Goal: Obtain resource: Obtain resource

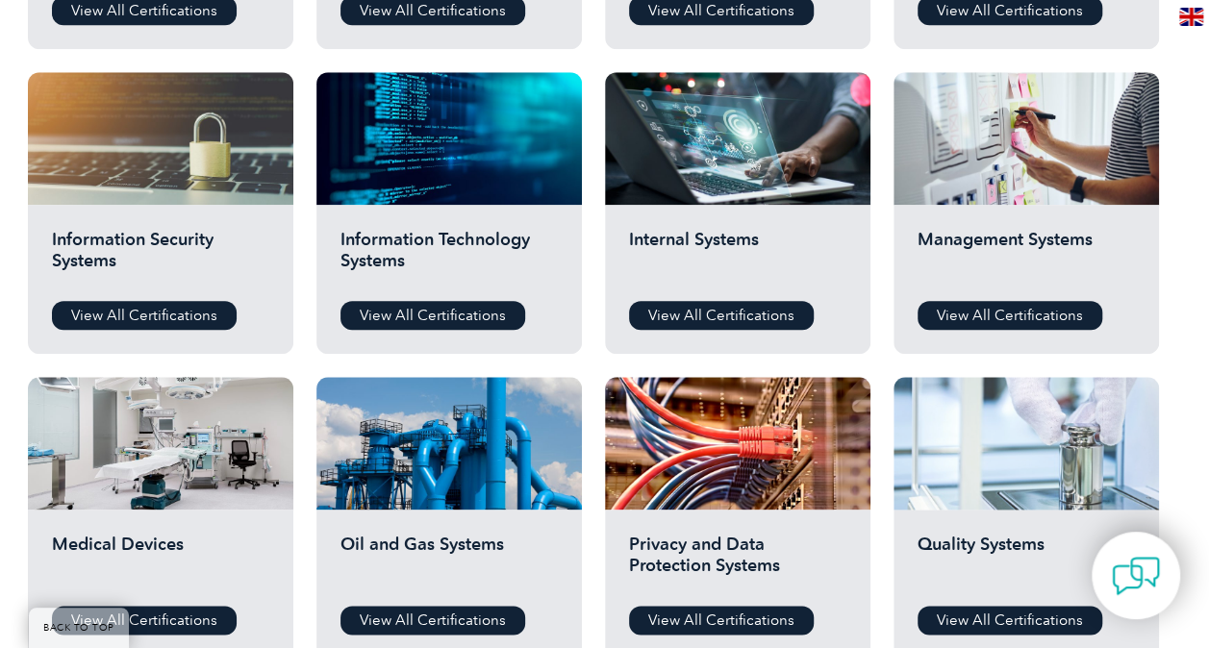
scroll to position [1154, 0]
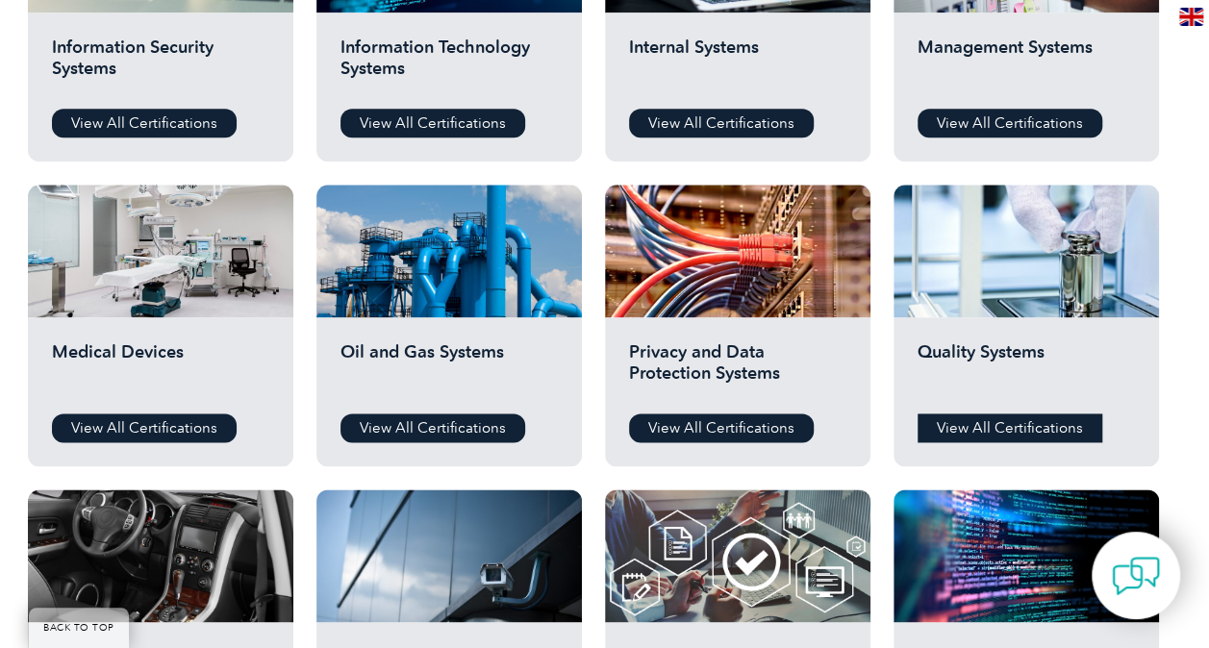
click at [987, 429] on link "View All Certifications" at bounding box center [1009, 427] width 185 height 29
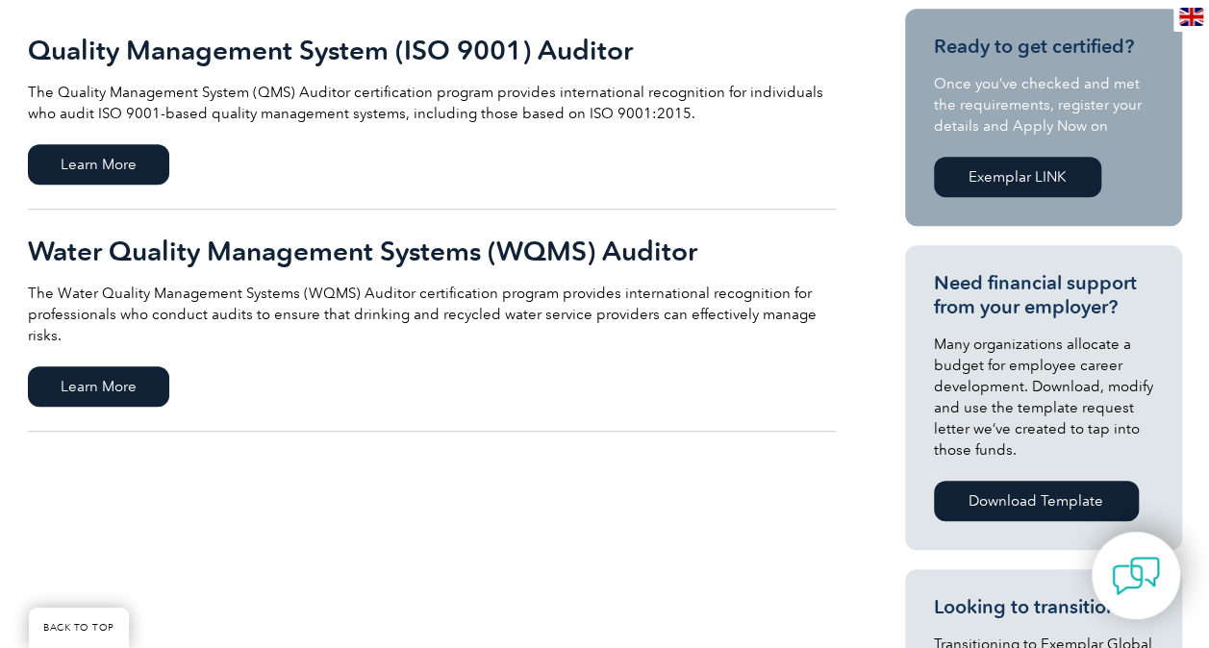
scroll to position [192, 0]
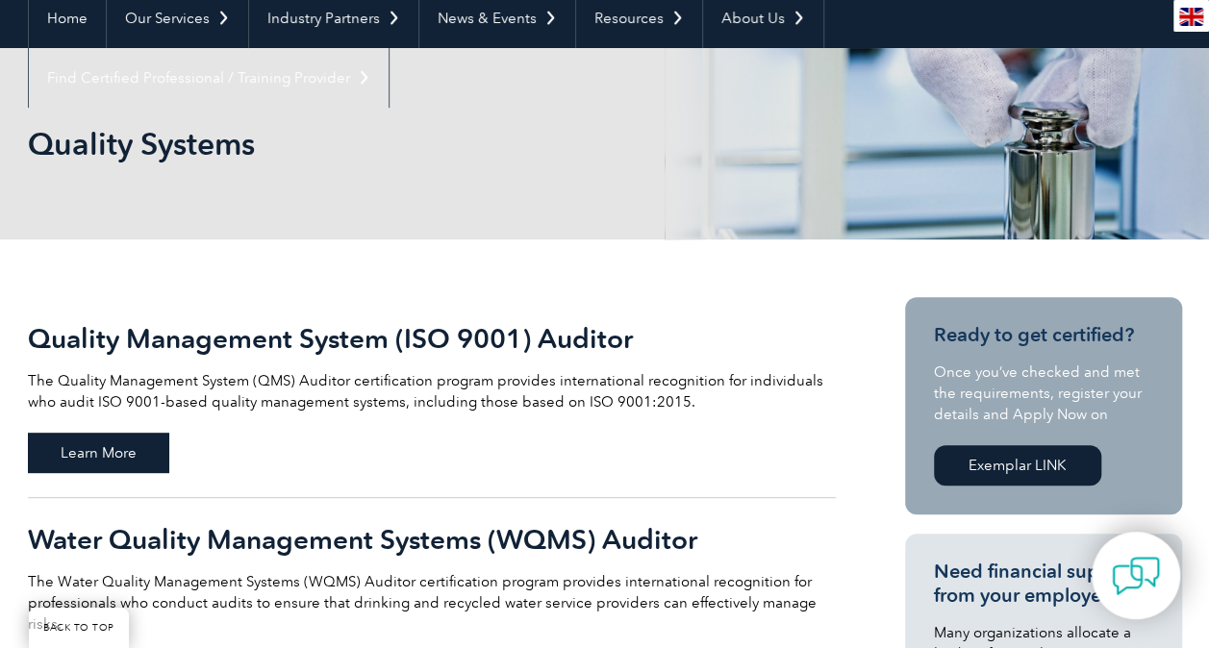
click at [131, 454] on span "Learn More" at bounding box center [98, 453] width 141 height 40
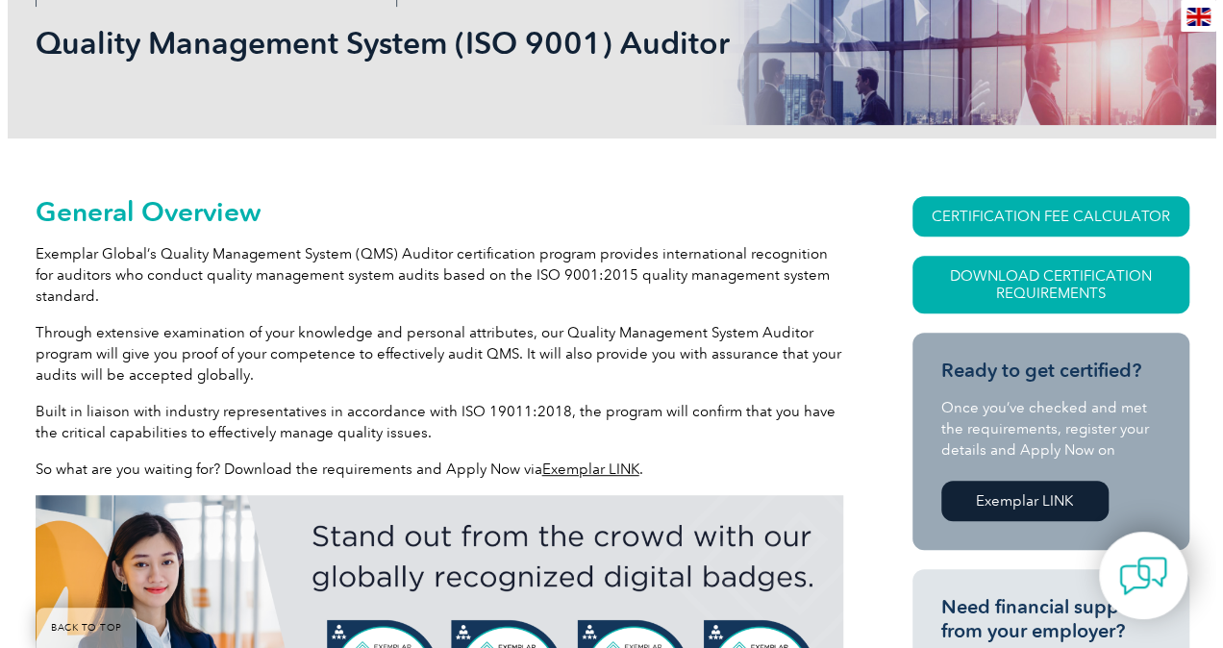
scroll to position [288, 0]
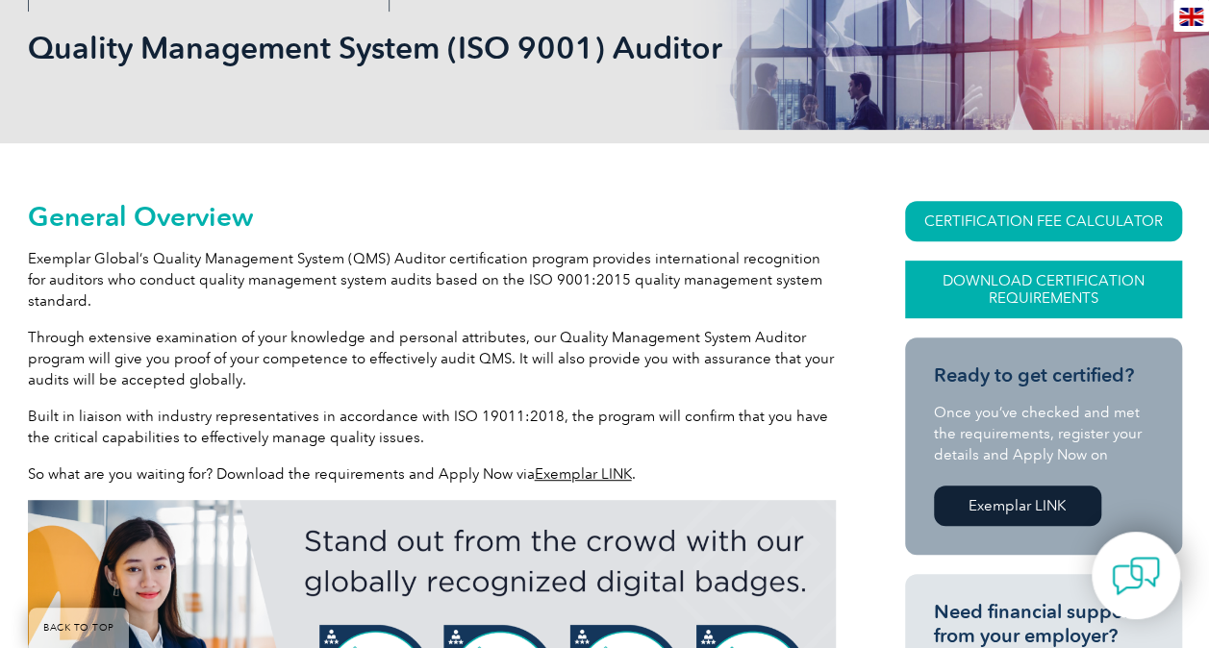
click at [981, 287] on link "Download Certification Requirements" at bounding box center [1043, 290] width 277 height 58
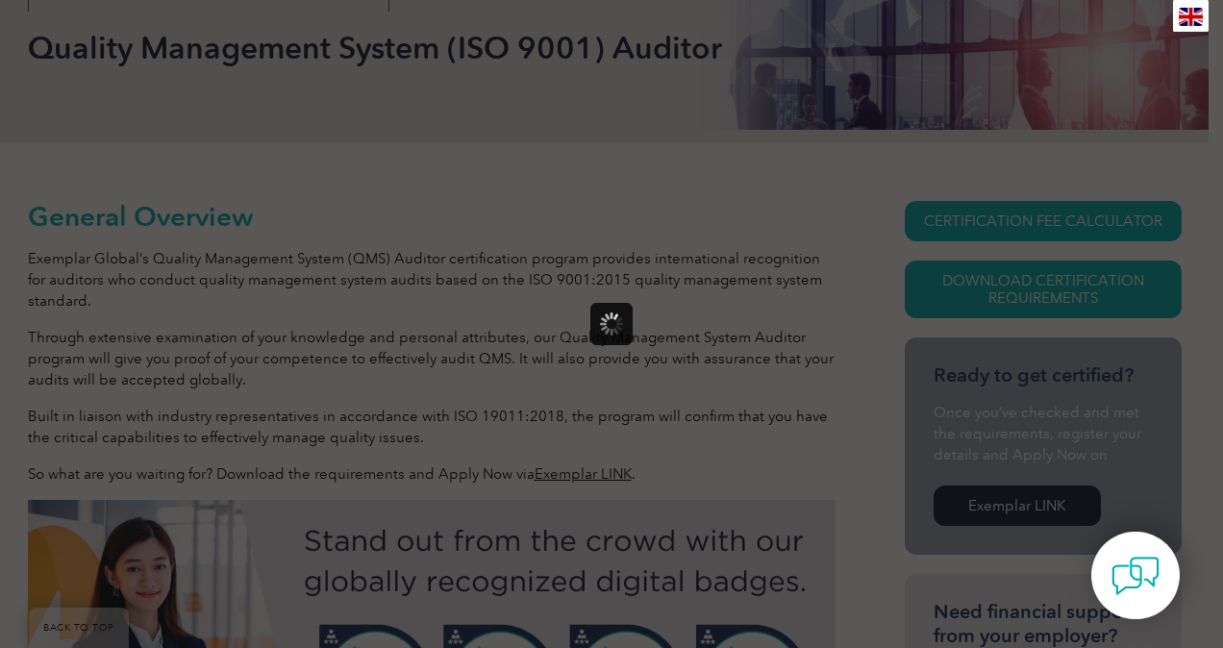
scroll to position [0, 0]
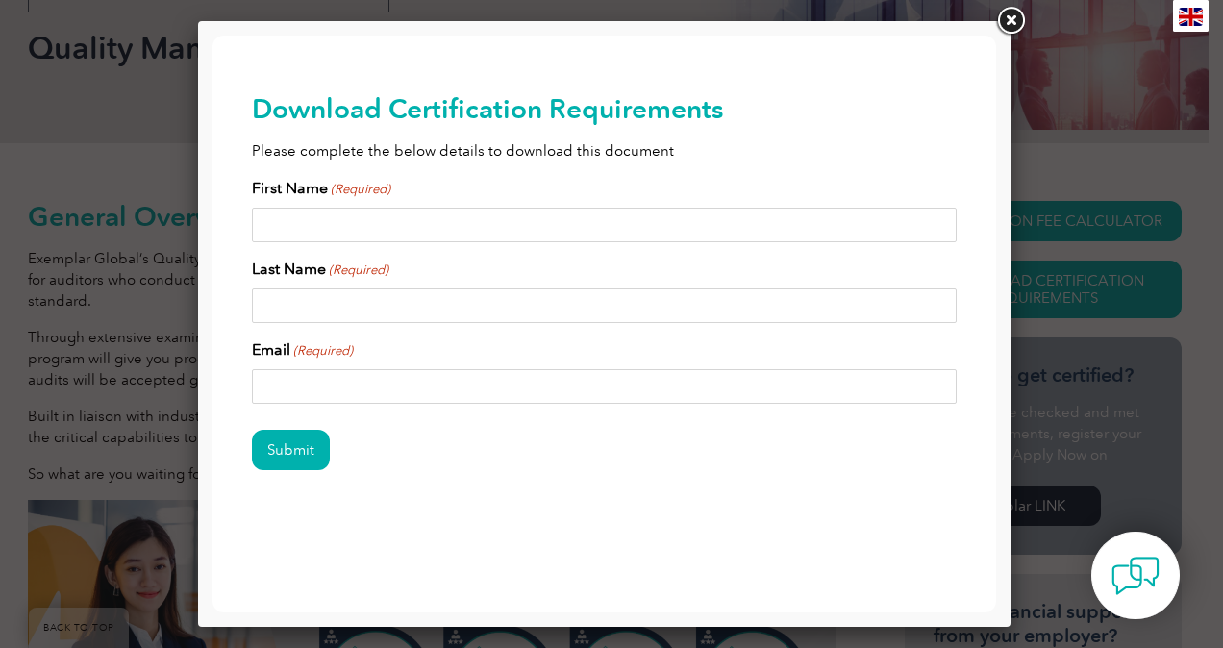
click at [471, 240] on input "First Name (Required)" at bounding box center [605, 225] width 706 height 35
type input "Estee"
type input "Orani"
type input "estee.s.orani@gsk.com"
click at [278, 442] on input "Submit" at bounding box center [291, 450] width 78 height 40
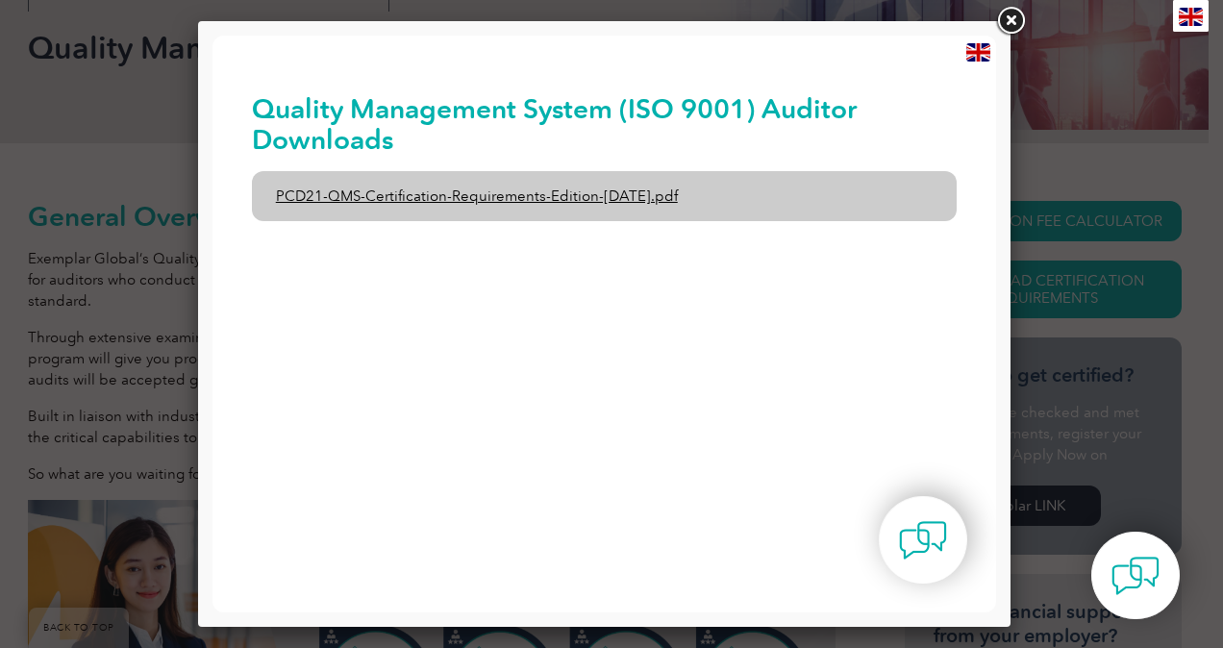
click at [644, 202] on link "PCD21-QMS-Certification-Requirements-Edition-2-April-2022.pdf" at bounding box center [605, 196] width 706 height 50
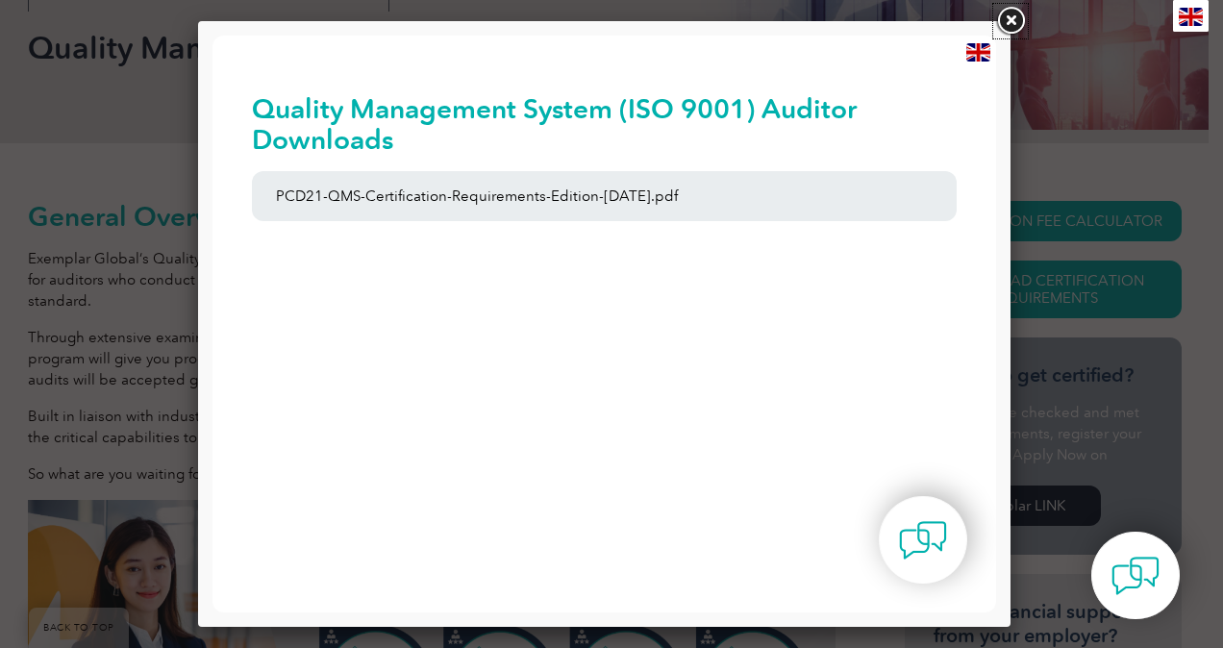
click at [1005, 28] on link at bounding box center [1010, 21] width 35 height 35
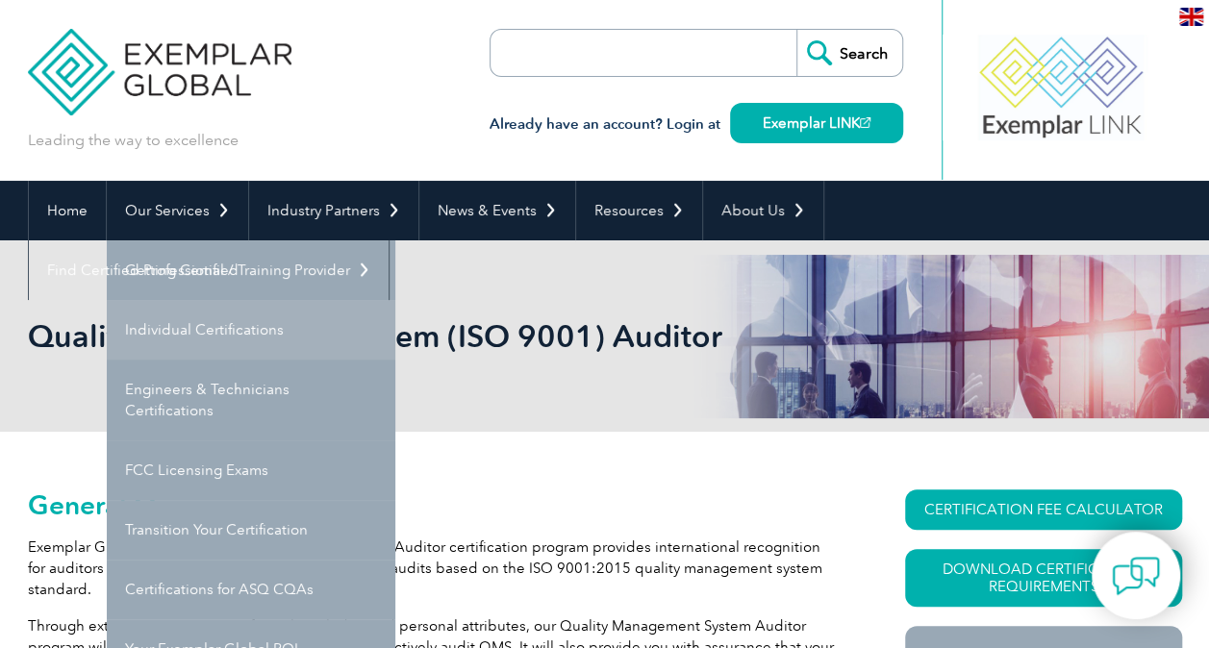
click at [202, 332] on link "Individual Certifications" at bounding box center [251, 330] width 288 height 60
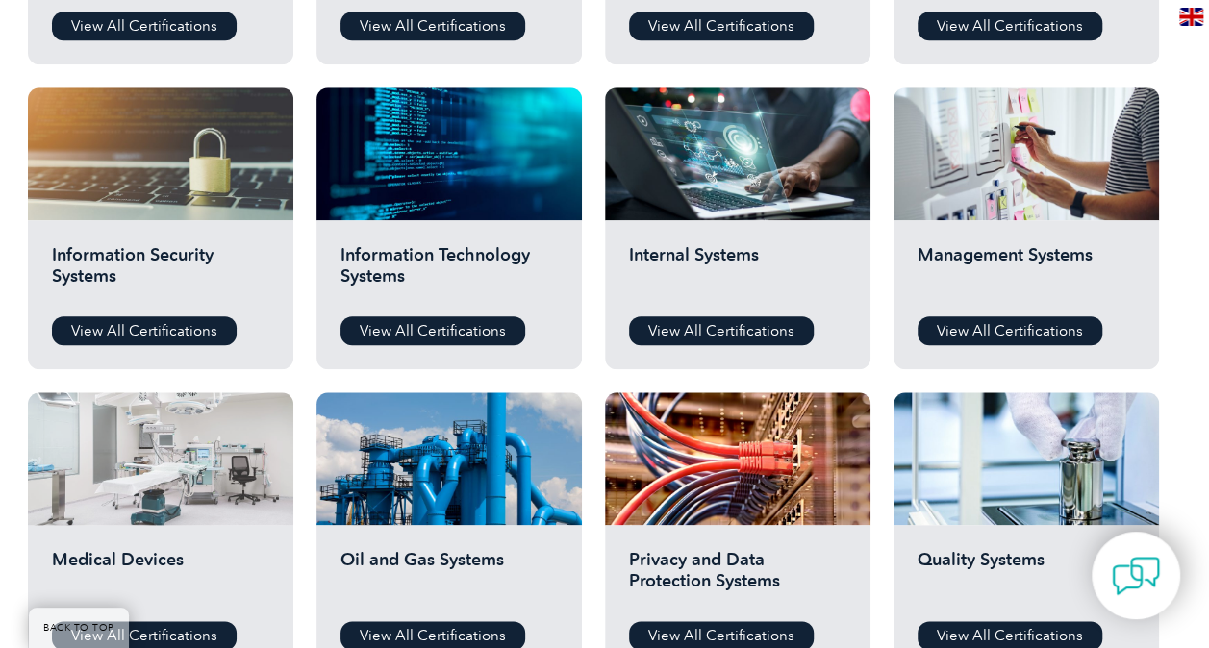
scroll to position [1058, 0]
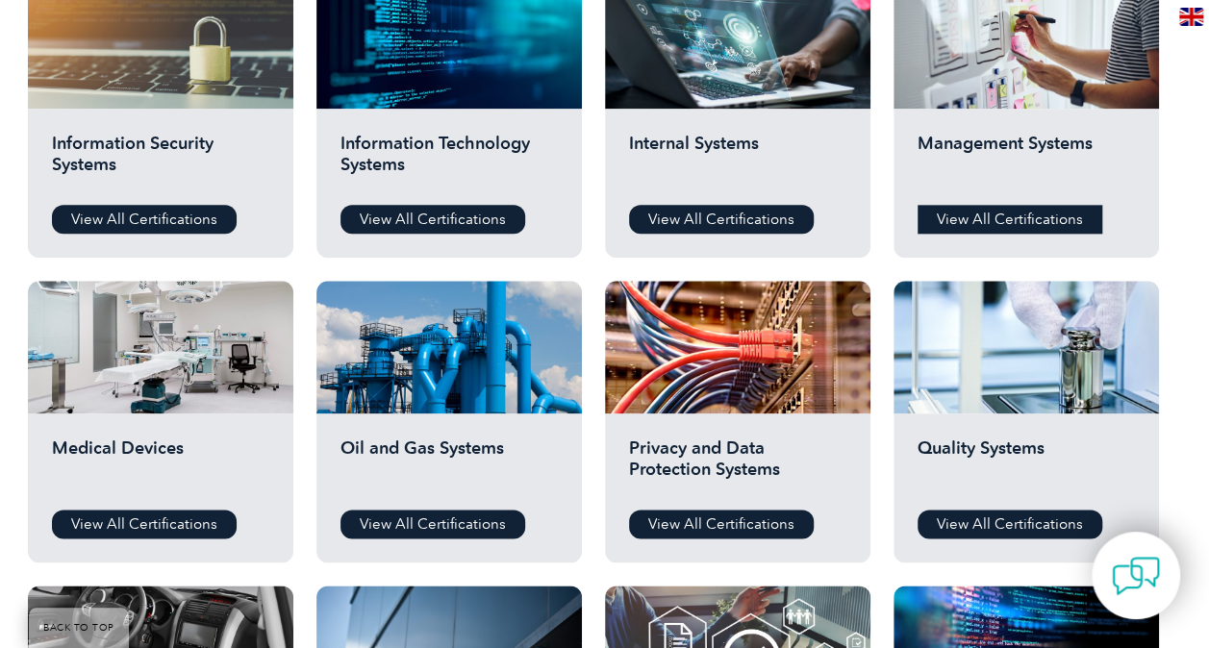
click at [988, 217] on link "View All Certifications" at bounding box center [1009, 219] width 185 height 29
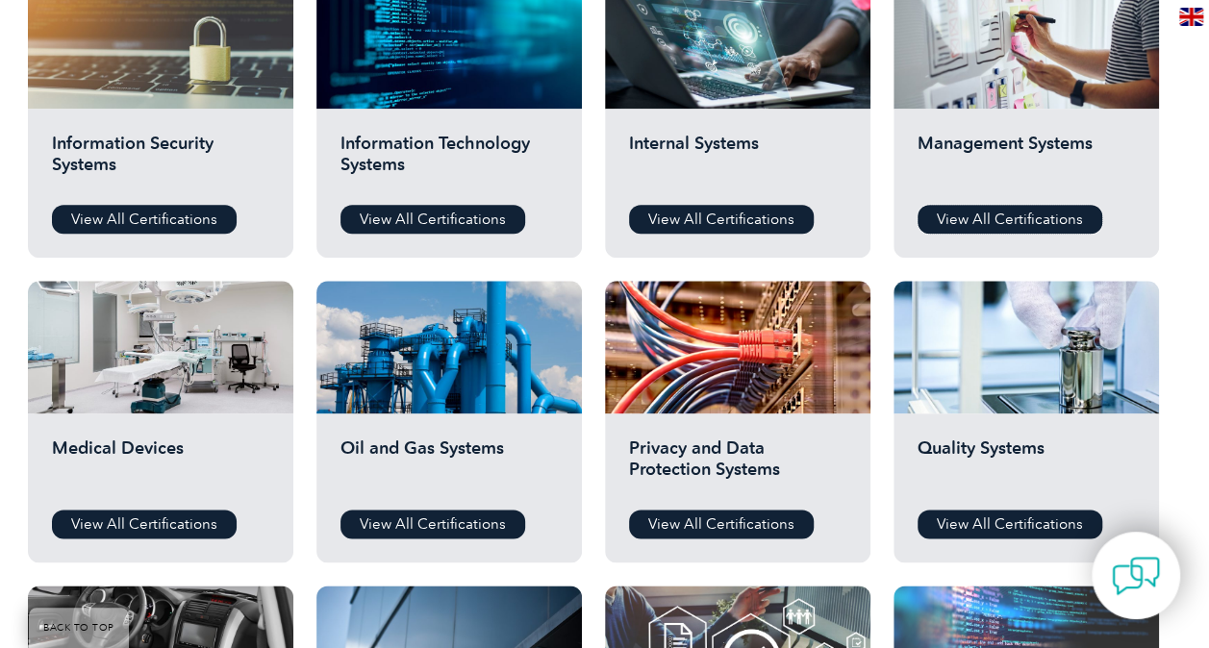
scroll to position [1419, 0]
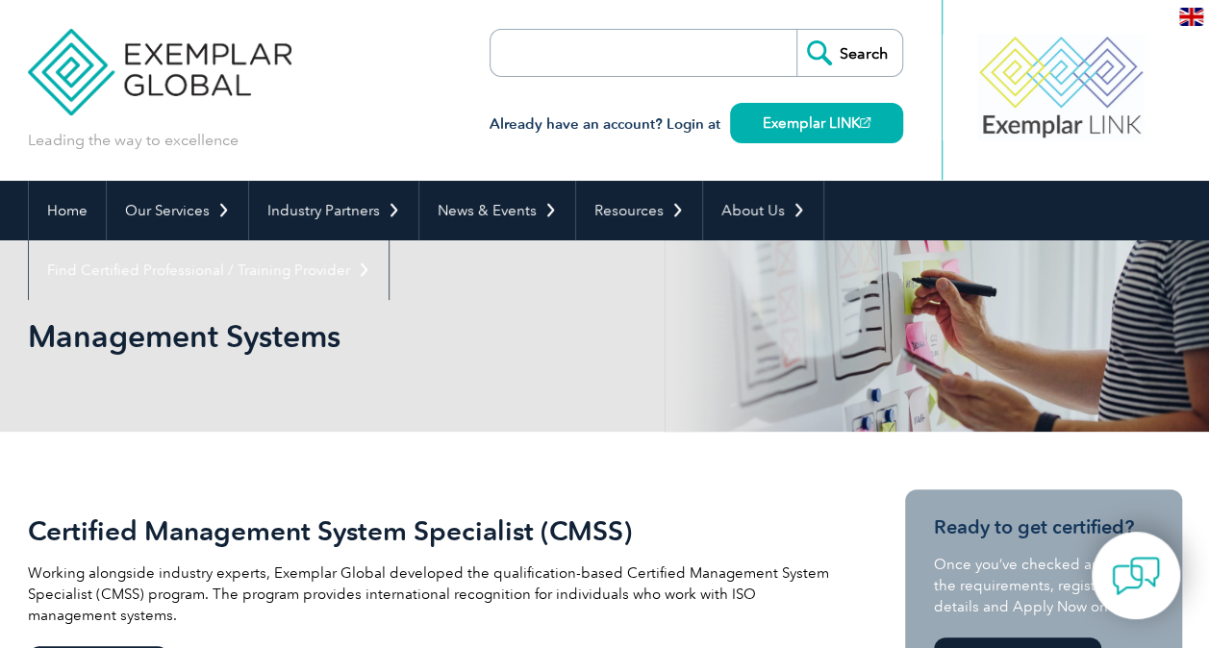
click at [632, 62] on input "search" at bounding box center [601, 53] width 202 height 46
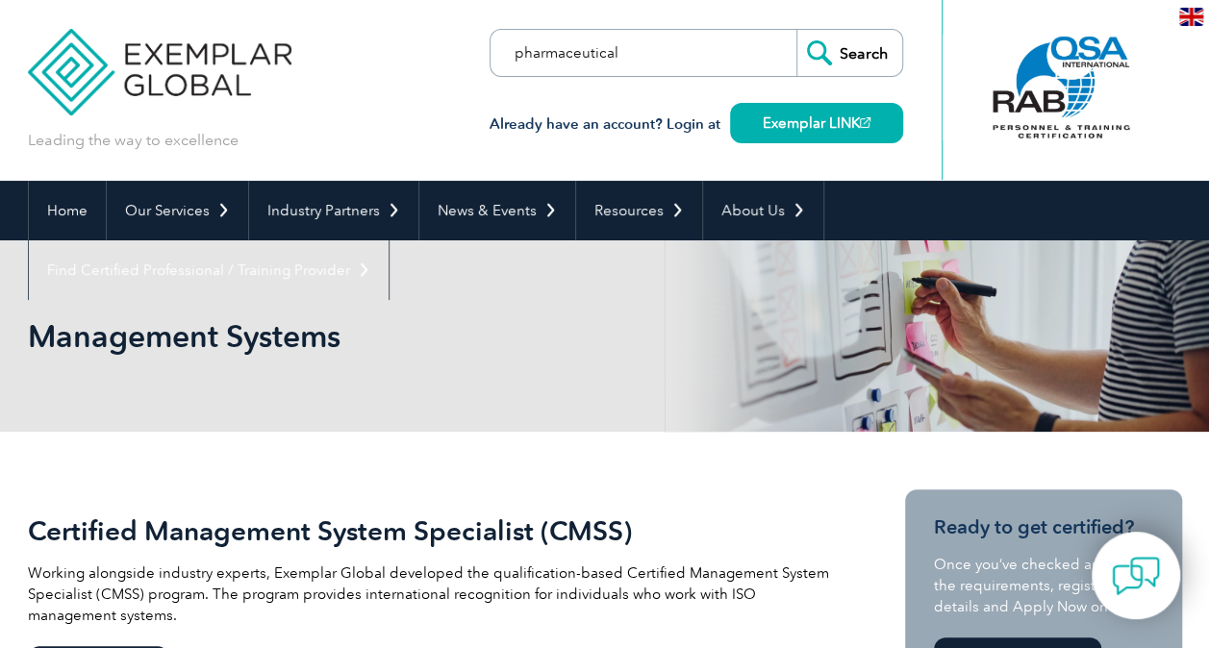
type input "pharmaceutical"
click at [796, 30] on input "Search" at bounding box center [849, 53] width 106 height 46
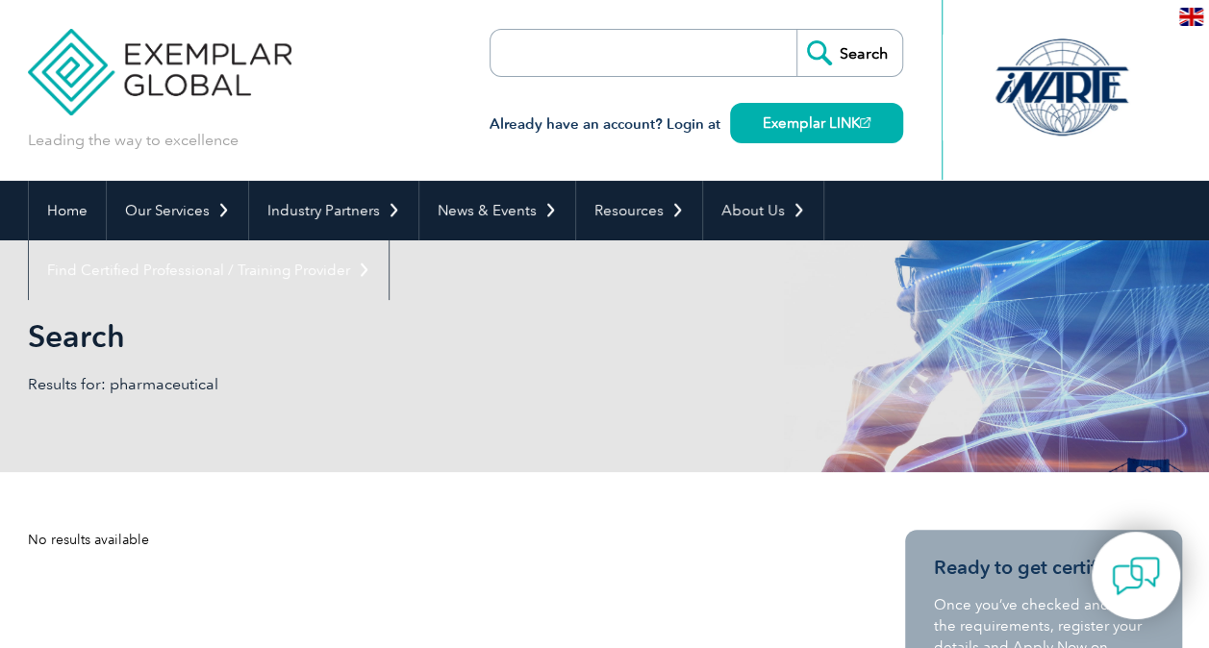
click at [617, 54] on input "search" at bounding box center [601, 53] width 202 height 46
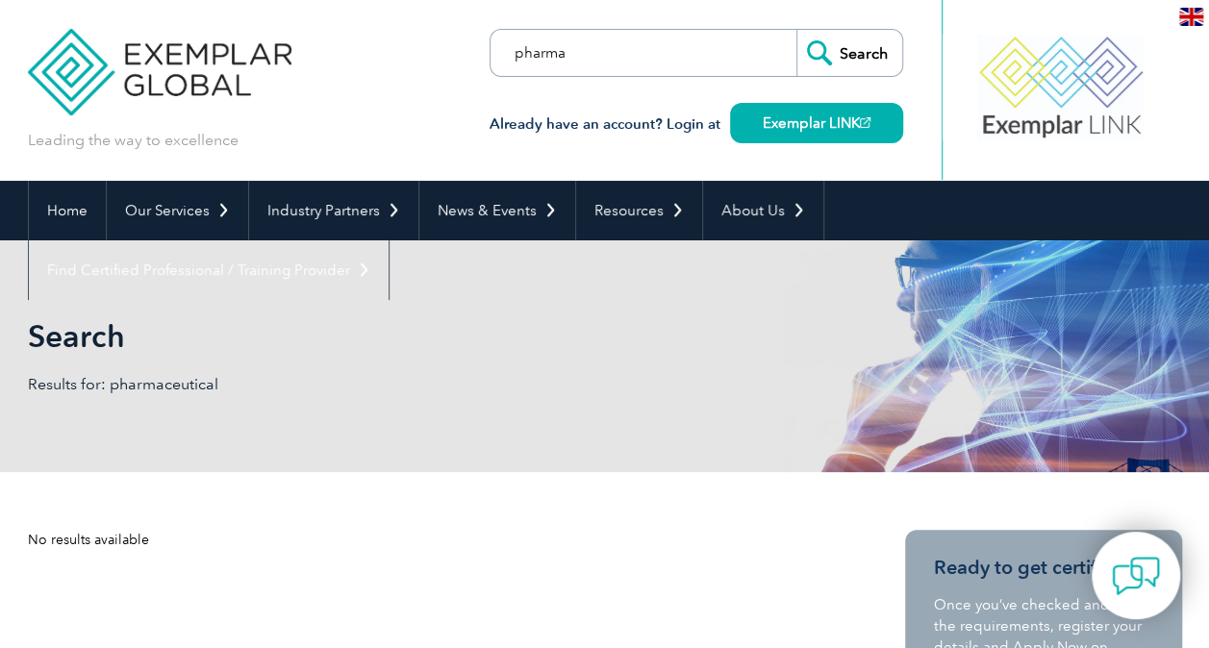
type input "pharma"
click at [796, 30] on input "Search" at bounding box center [849, 53] width 106 height 46
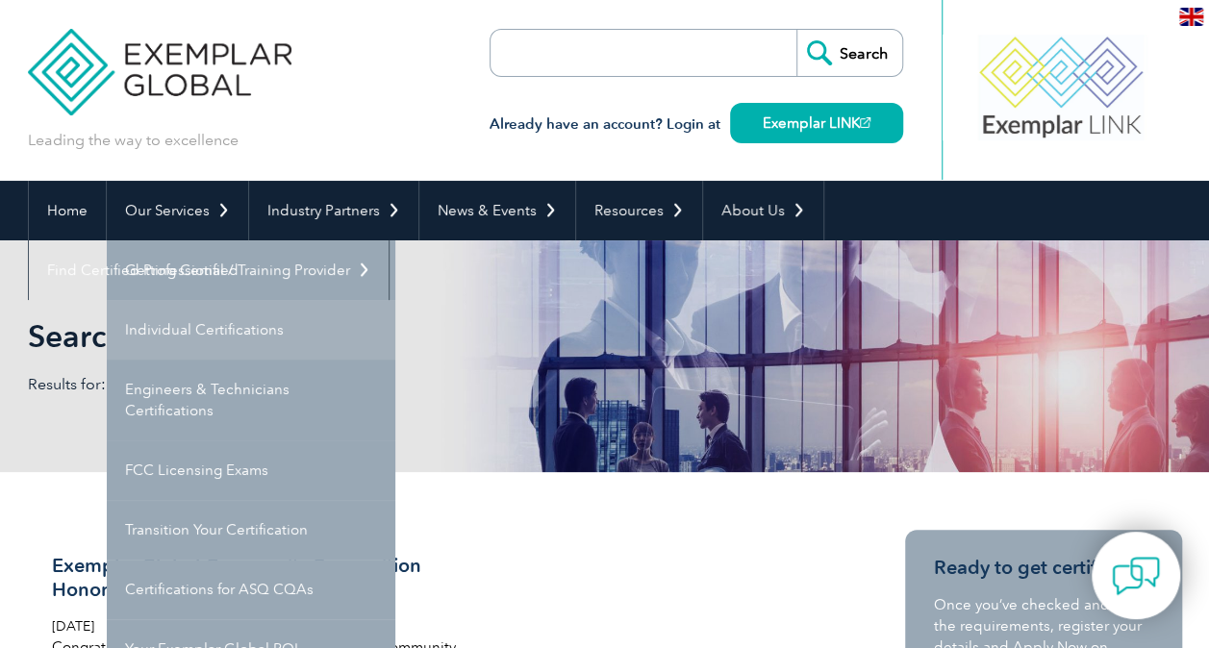
click at [227, 340] on link "Individual Certifications" at bounding box center [251, 330] width 288 height 60
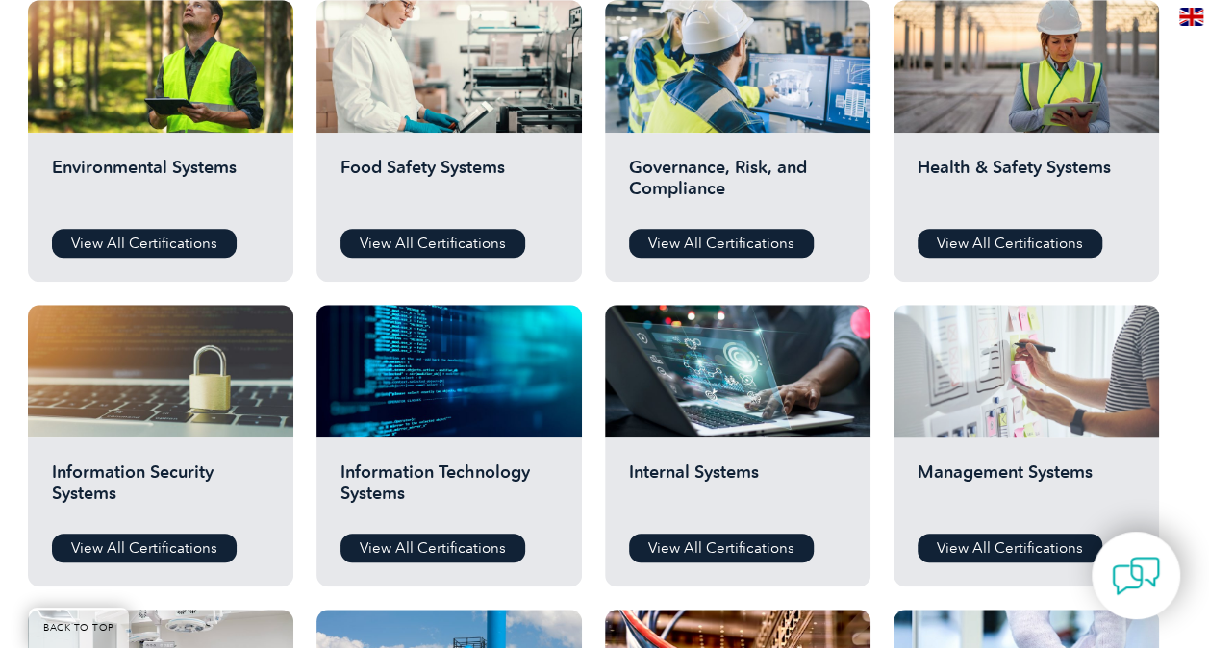
scroll to position [865, 0]
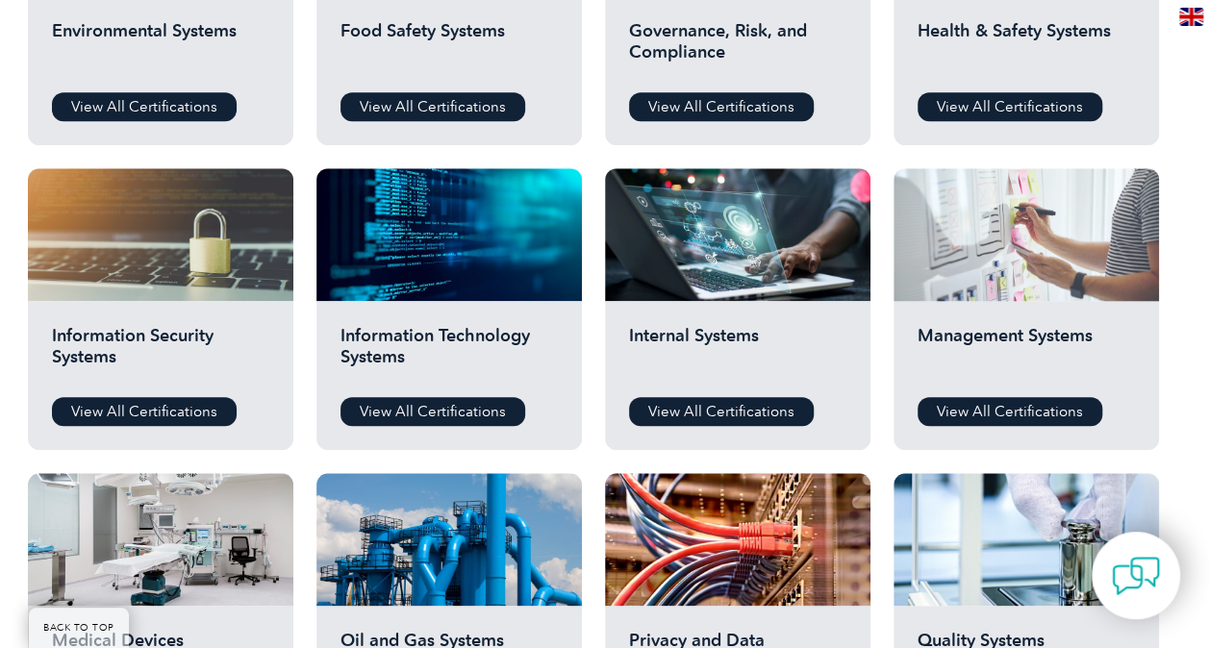
click at [1047, 287] on div at bounding box center [1025, 234] width 265 height 133
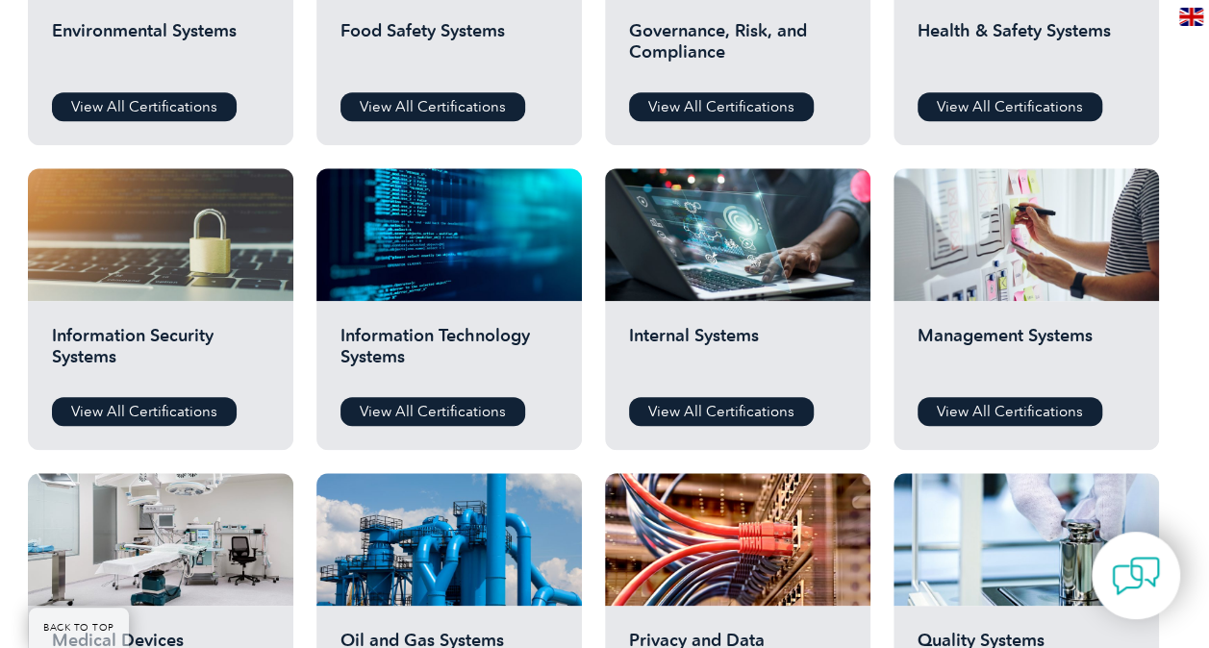
click at [744, 306] on div "Internal Systems View All Certifications" at bounding box center [737, 375] width 265 height 149
click at [740, 407] on link "View All Certifications" at bounding box center [721, 411] width 185 height 29
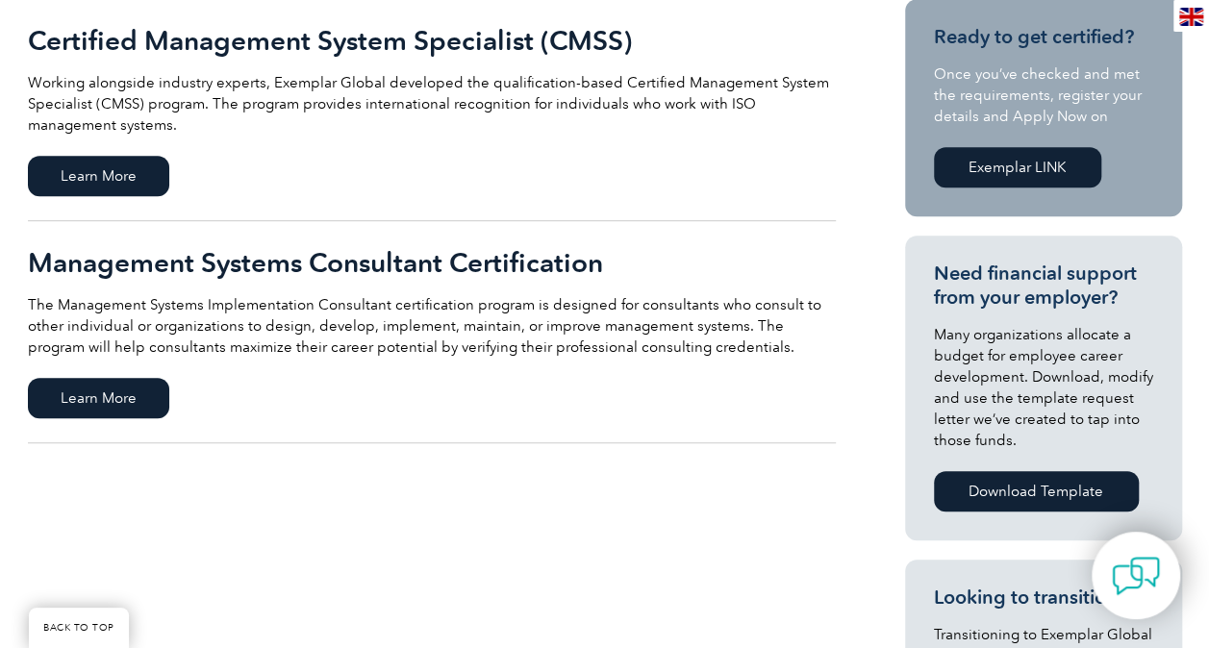
scroll to position [385, 0]
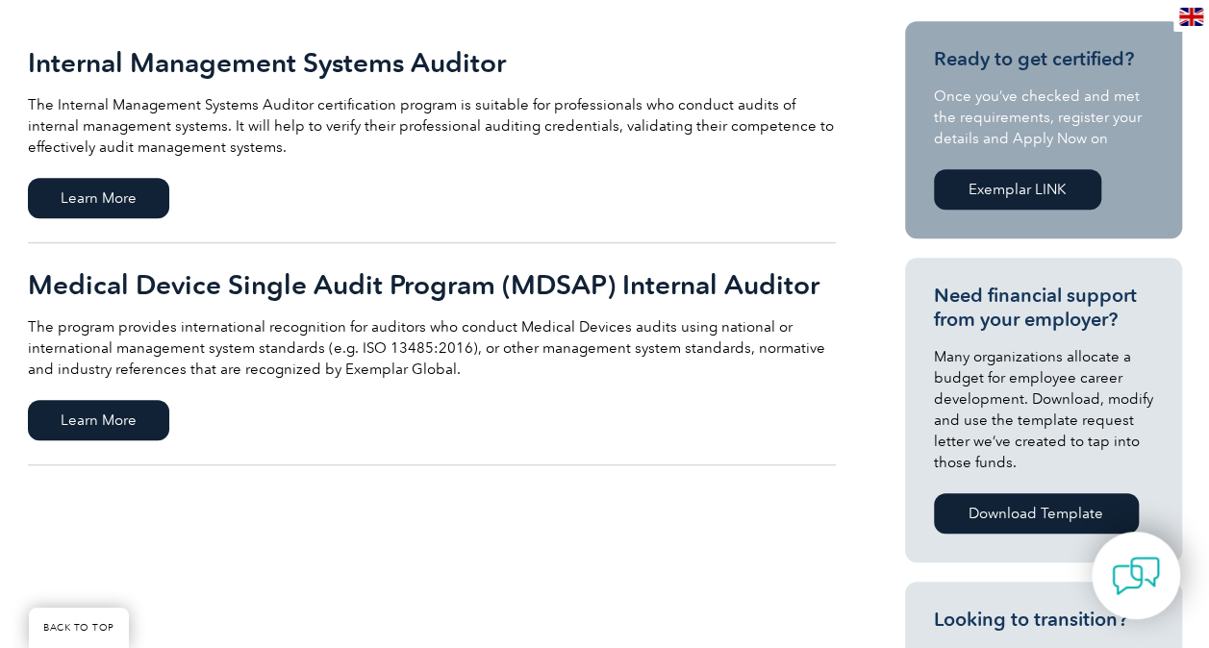
scroll to position [577, 0]
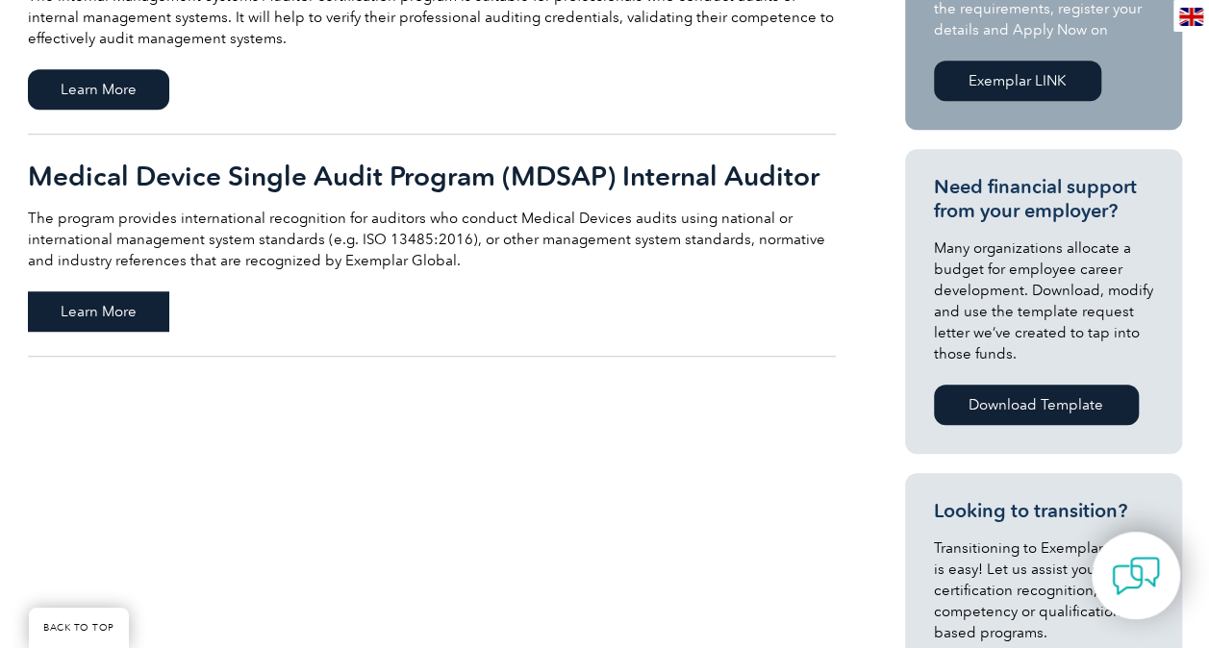
click at [111, 315] on span "Learn More" at bounding box center [98, 311] width 141 height 40
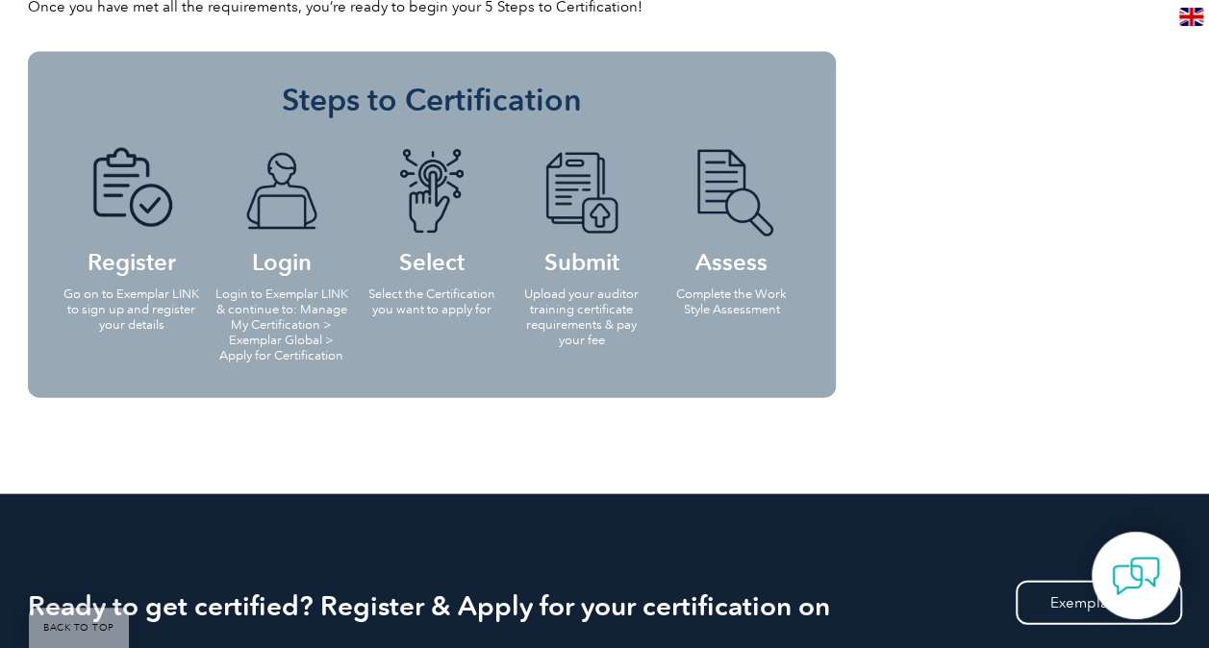
scroll to position [1923, 0]
